Goal: Task Accomplishment & Management: Manage account settings

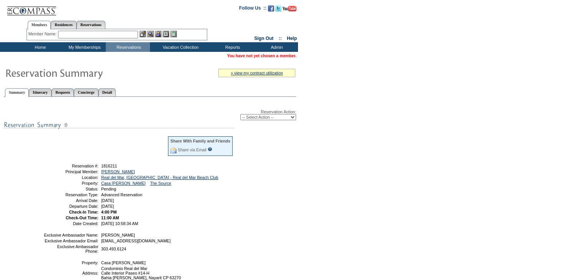
click at [294, 115] on select "-- Select Action -- Modify Reservation Dates Modify Reservation Cost Modify Occ…" at bounding box center [268, 117] width 56 height 6
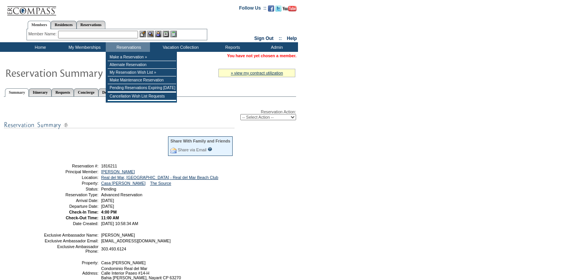
click at [109, 35] on input "text" at bounding box center [98, 35] width 80 height 8
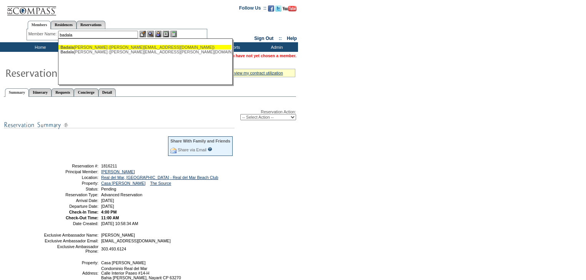
click at [98, 46] on div "Badala menti, Jean (jeanbad@me.com)" at bounding box center [144, 47] width 169 height 5
type input "Badalamenti, Jean (jeanbad@me.com)"
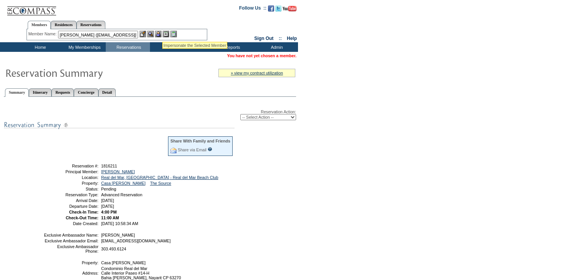
drag, startPoint x: 158, startPoint y: 34, endPoint x: 163, endPoint y: 36, distance: 5.0
click at [158, 34] on img at bounding box center [158, 34] width 7 height 7
click at [280, 55] on link "[PERSON_NAME]" at bounding box center [279, 55] width 34 height 5
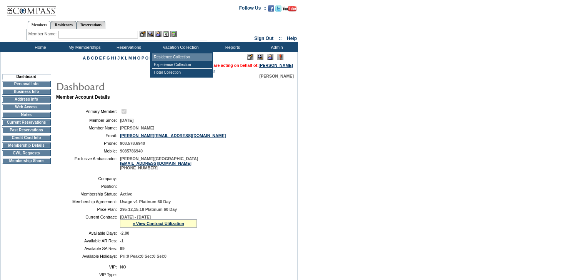
drag, startPoint x: 174, startPoint y: 57, endPoint x: 202, endPoint y: 69, distance: 30.7
click at [174, 57] on td "Residence Collection" at bounding box center [182, 57] width 60 height 8
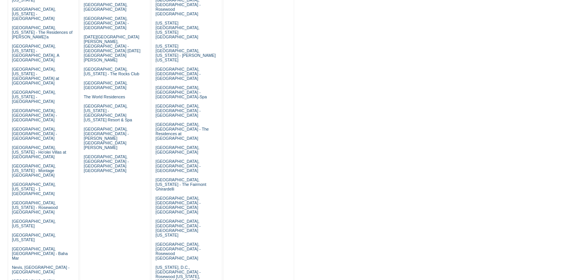
scroll to position [400, 0]
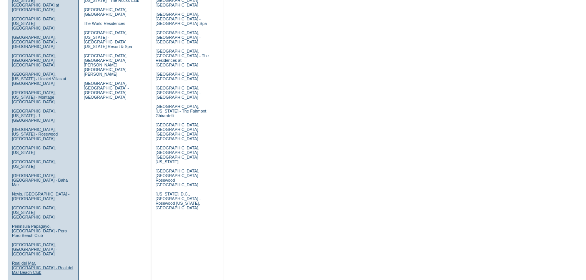
click at [30, 261] on link "Real del Mar, [GEOGRAPHIC_DATA] - Real del Mar Beach Club" at bounding box center [43, 268] width 62 height 14
